Goal: Information Seeking & Learning: Learn about a topic

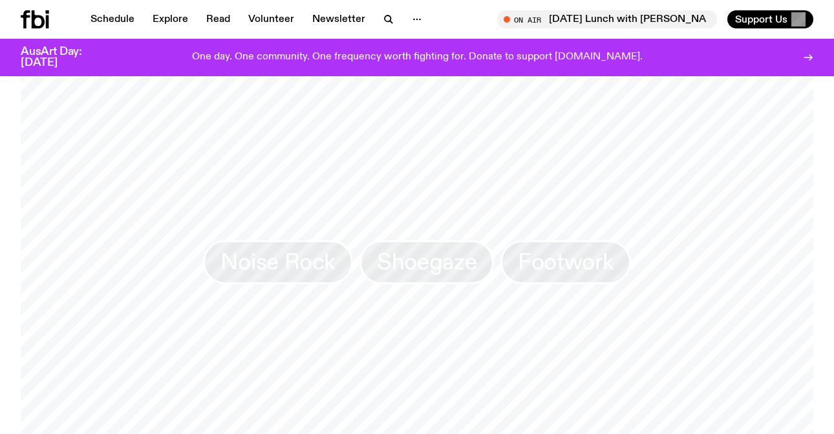
scroll to position [1010, 0]
click at [346, 19] on link "Newsletter" at bounding box center [338, 19] width 69 height 18
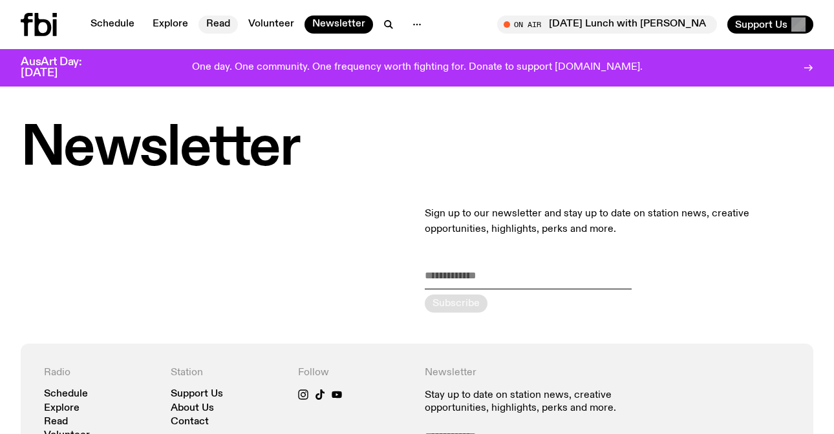
click at [209, 21] on link "Read" at bounding box center [217, 25] width 39 height 18
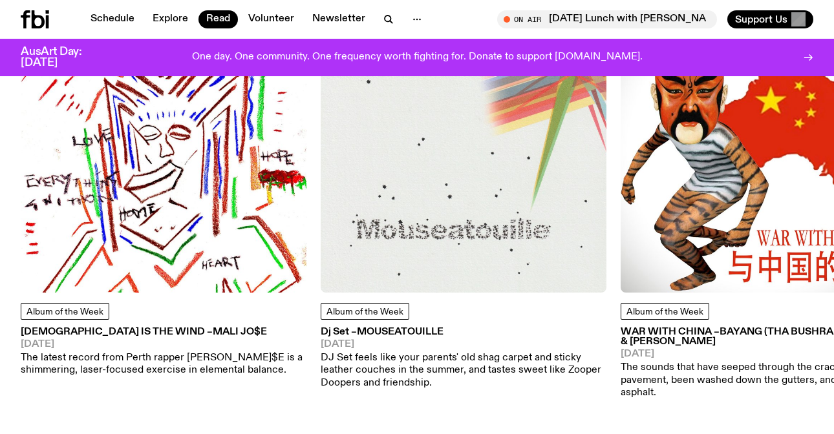
scroll to position [667, 0]
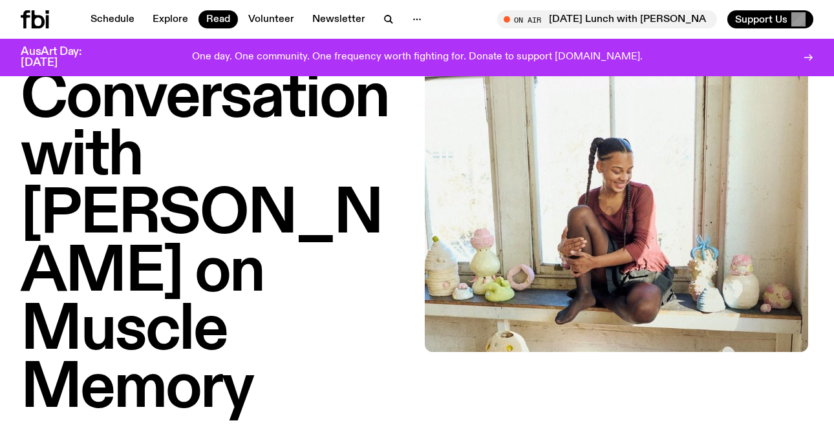
scroll to position [145, 0]
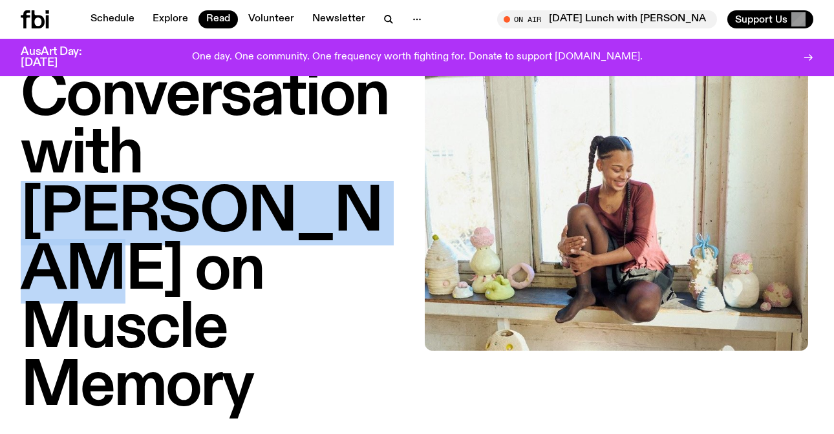
drag, startPoint x: 170, startPoint y: 142, endPoint x: 159, endPoint y: 224, distance: 82.8
click at [159, 224] on h1 "A Conversation with [PERSON_NAME] on Muscle Memory" at bounding box center [215, 213] width 388 height 407
copy h1 "Midori Goto"
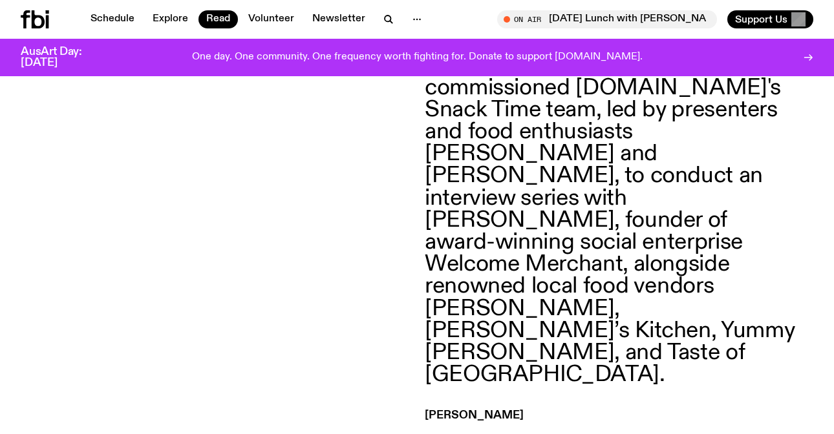
scroll to position [483, 0]
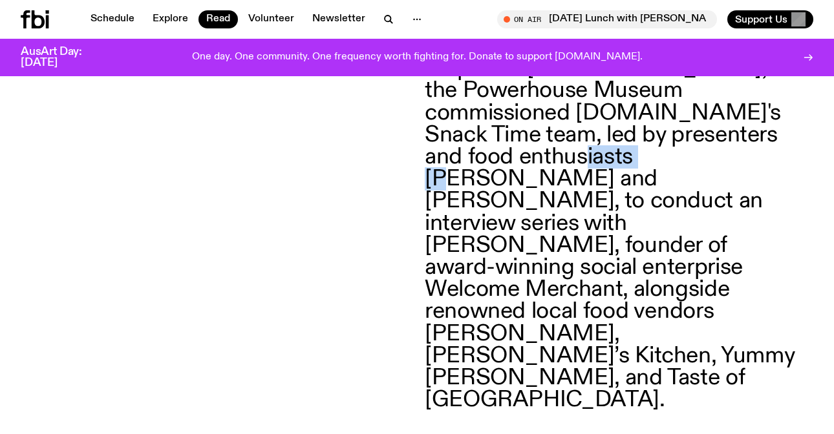
drag, startPoint x: 549, startPoint y: 154, endPoint x: 637, endPoint y: 155, distance: 87.9
click at [637, 155] on p "As part of Powerhouse Lane, the Powerhouse Museum commissioned fbi.radio's Snac…" at bounding box center [611, 235] width 372 height 354
copy p "Ann Ding"
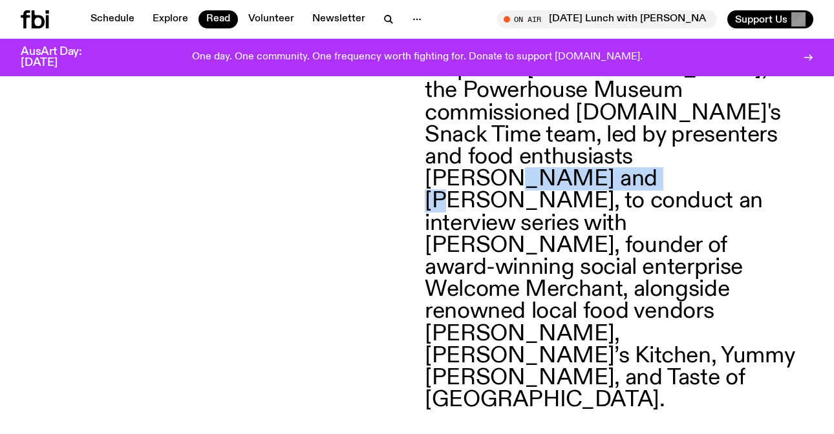
drag, startPoint x: 690, startPoint y: 158, endPoint x: 485, endPoint y: 180, distance: 206.1
click at [485, 180] on p "As part of Powerhouse Lane, the Powerhouse Museum commissioned fbi.radio's Snac…" at bounding box center [611, 235] width 372 height 354
copy p "Shivika Gupta"
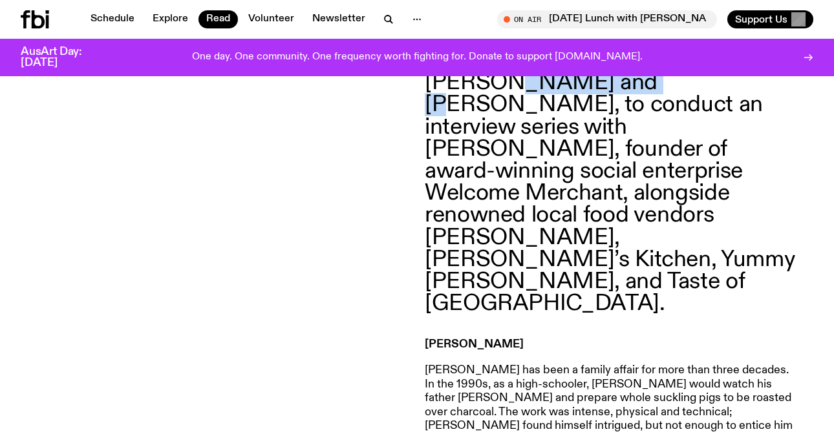
scroll to position [692, 0]
